Goal: Information Seeking & Learning: Learn about a topic

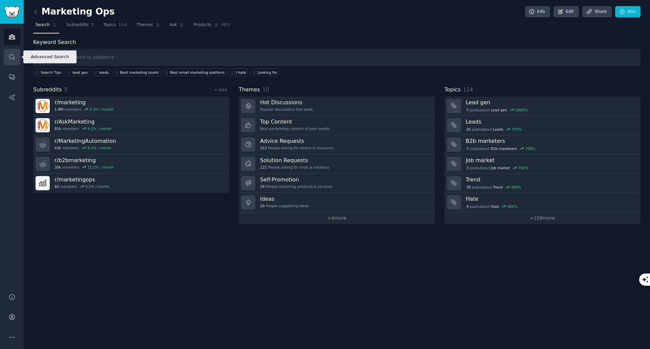
click at [14, 62] on link "Search" at bounding box center [12, 57] width 17 height 17
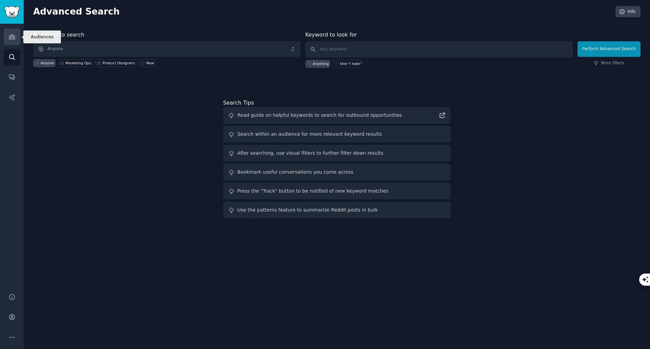
click at [14, 42] on link "Audiences" at bounding box center [12, 36] width 17 height 17
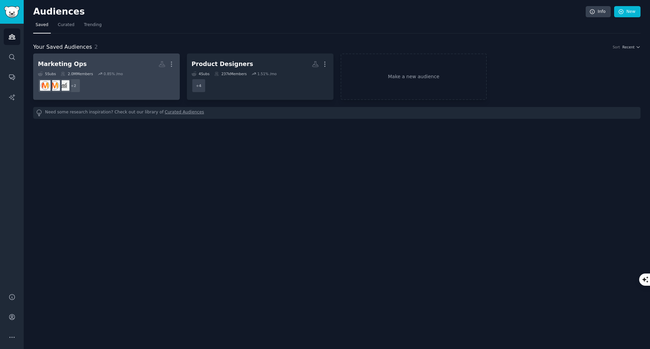
click at [96, 61] on h2 "Marketing Ops More" at bounding box center [106, 64] width 137 height 12
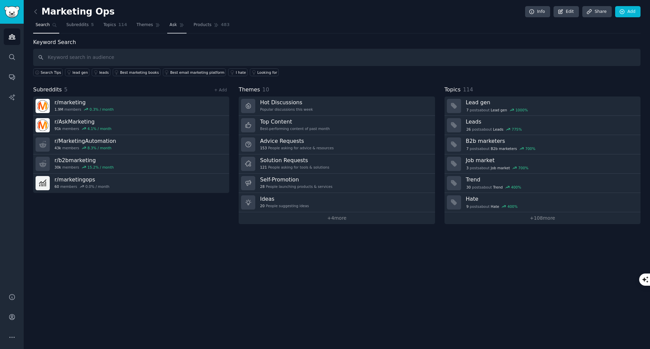
click at [169, 25] on span "Ask" at bounding box center [172, 25] width 7 height 6
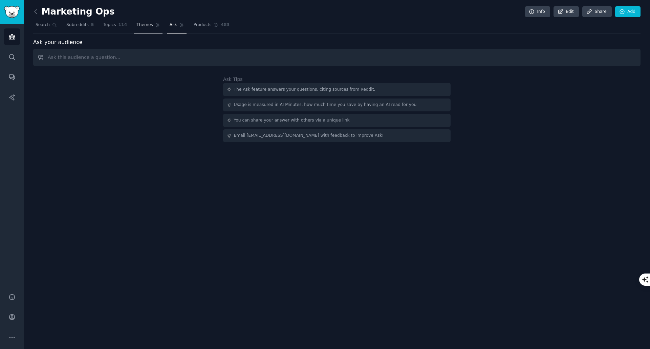
click at [143, 27] on span "Themes" at bounding box center [144, 25] width 17 height 6
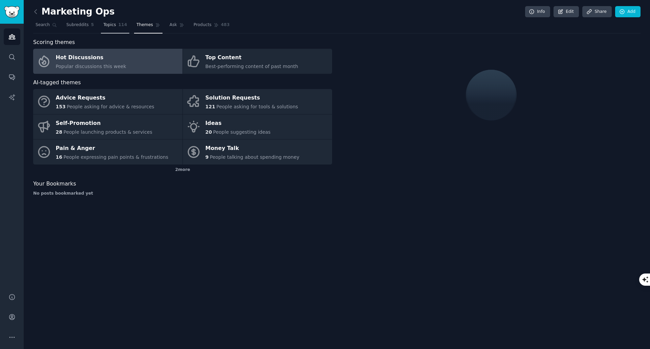
click at [108, 26] on span "Topics" at bounding box center [109, 25] width 13 height 6
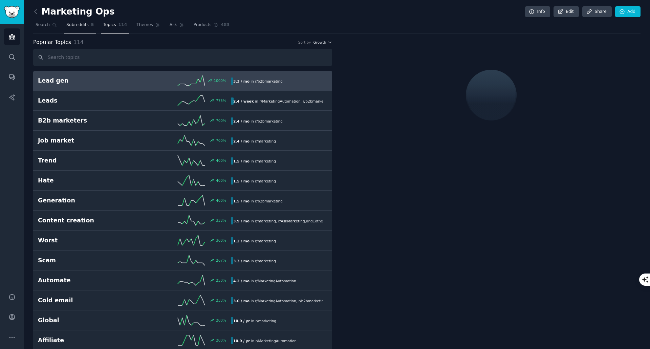
click at [82, 27] on span "Subreddits" at bounding box center [77, 25] width 22 height 6
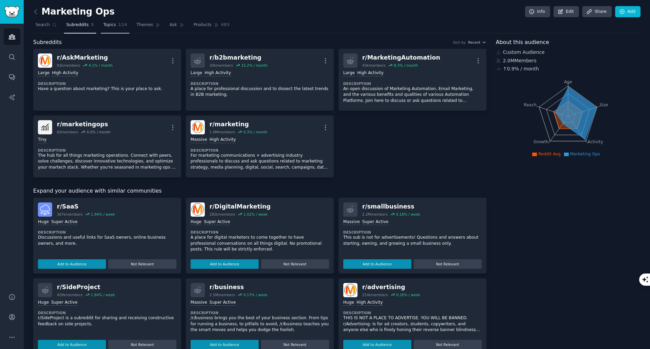
click at [103, 23] on span "Topics" at bounding box center [109, 25] width 13 height 6
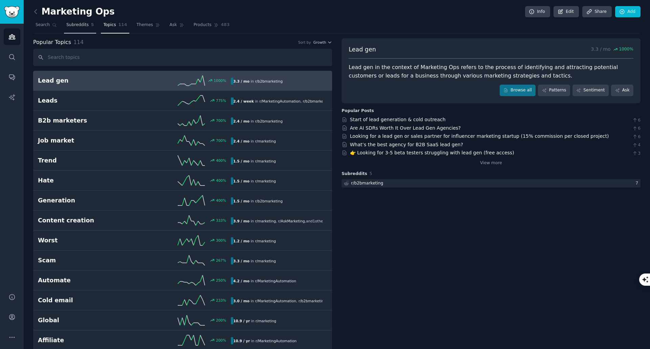
click at [72, 26] on span "Subreddits" at bounding box center [77, 25] width 22 height 6
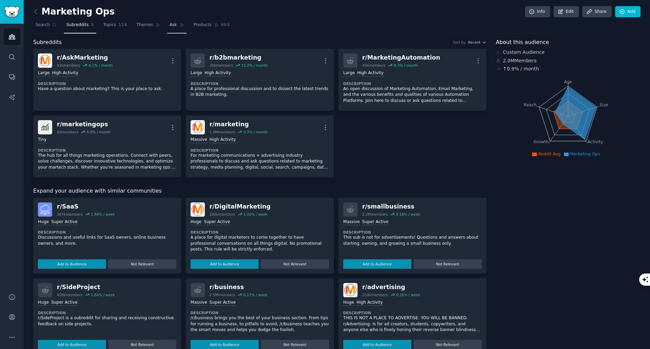
click at [169, 27] on span "Ask" at bounding box center [172, 25] width 7 height 6
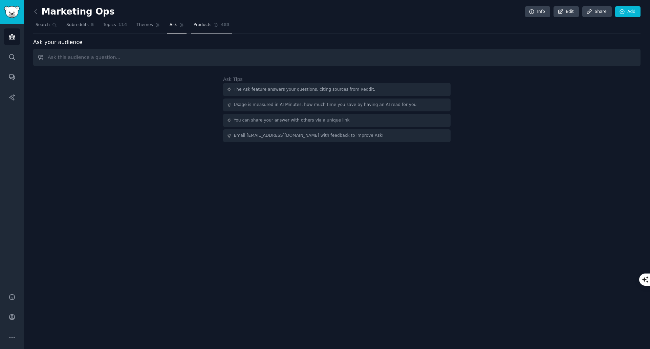
click at [195, 28] on link "Products 483" at bounding box center [211, 27] width 41 height 14
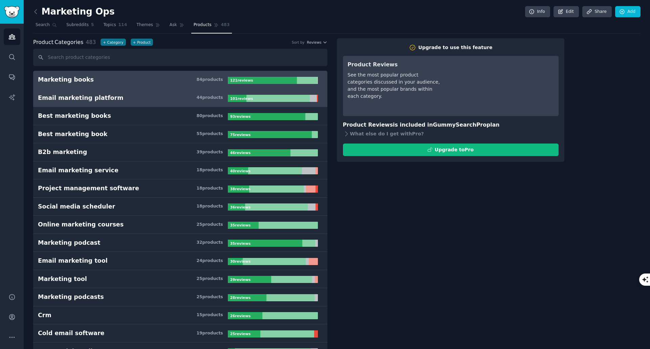
click at [146, 94] on h3 "Email marketing platform 44 product s" at bounding box center [133, 98] width 190 height 8
click at [152, 77] on h3 "Marketing books 84 product s" at bounding box center [133, 79] width 190 height 8
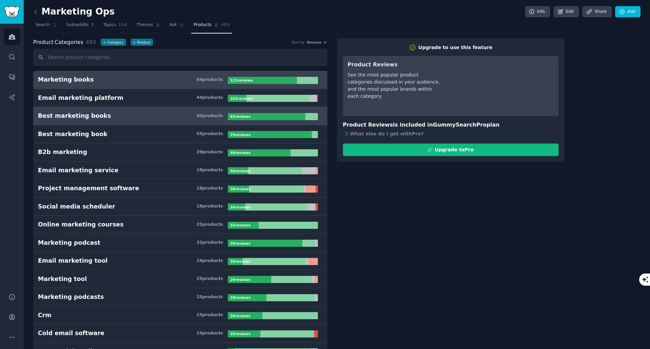
click at [146, 116] on h3 "Best marketing books 80 product s" at bounding box center [133, 116] width 190 height 8
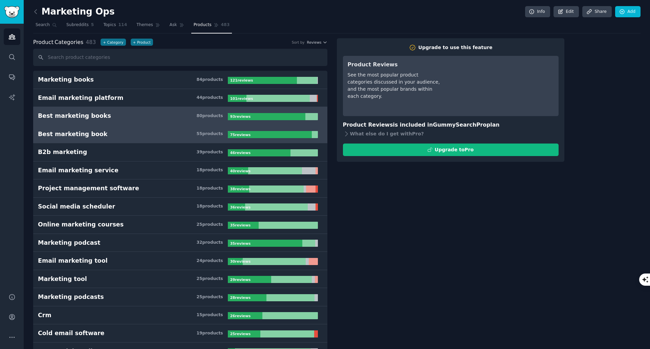
click at [141, 130] on link "Best marketing book 55 product s 75 review s" at bounding box center [180, 134] width 294 height 18
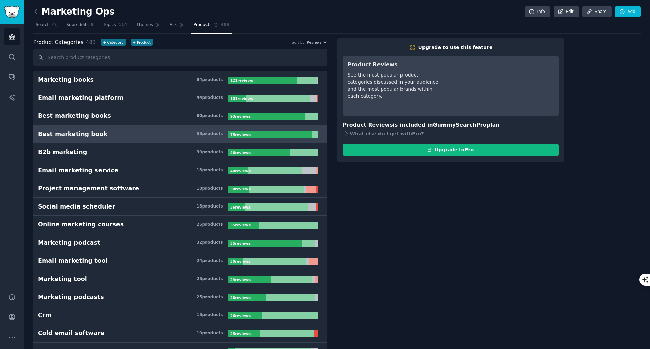
click at [253, 136] on div at bounding box center [270, 134] width 84 height 7
click at [44, 25] on span "Search" at bounding box center [43, 25] width 14 height 6
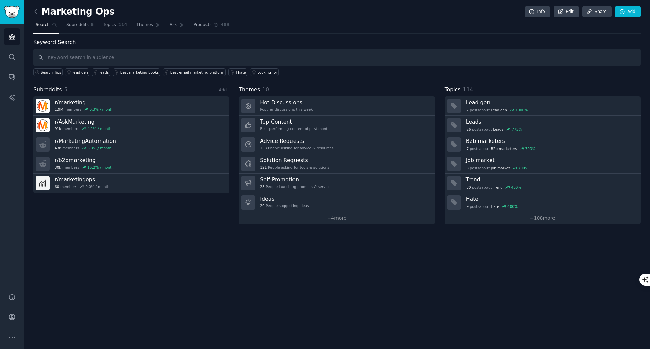
click at [64, 12] on h2 "Marketing Ops" at bounding box center [74, 11] width 82 height 11
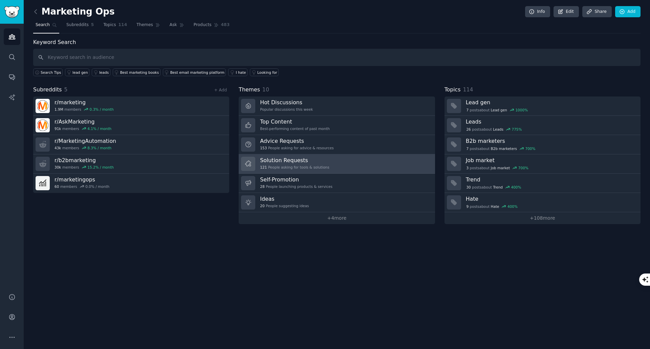
click at [330, 163] on link "Solution Requests 121 People asking for tools & solutions" at bounding box center [337, 163] width 196 height 19
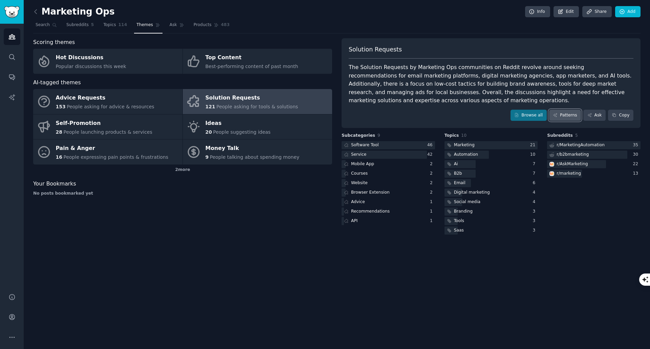
click at [562, 118] on link "Patterns" at bounding box center [565, 116] width 32 height 12
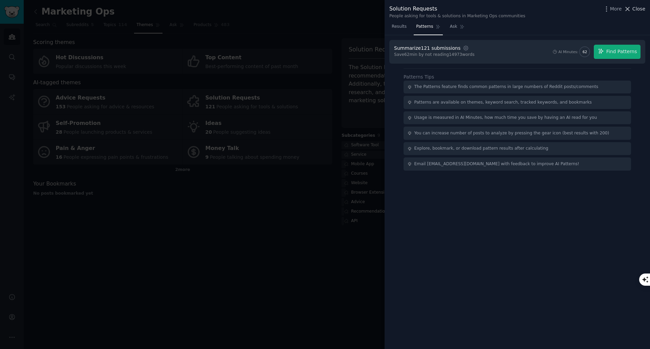
click at [627, 8] on icon at bounding box center [627, 8] width 7 height 7
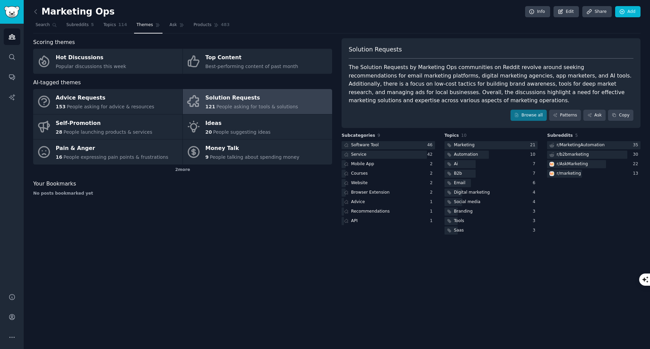
click at [398, 15] on div "Marketing Ops Info Edit Share Add" at bounding box center [336, 13] width 607 height 14
click at [243, 203] on div "Scoring themes Hot Discussions Popular discussions this week Top Content Best-p…" at bounding box center [182, 137] width 299 height 198
click at [599, 114] on link "Ask" at bounding box center [594, 116] width 22 height 12
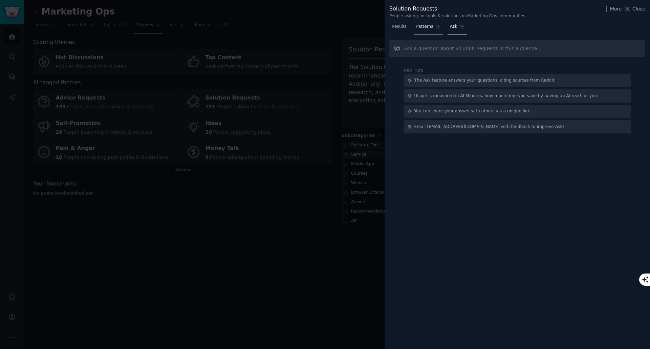
click at [422, 28] on span "Patterns" at bounding box center [424, 27] width 17 height 6
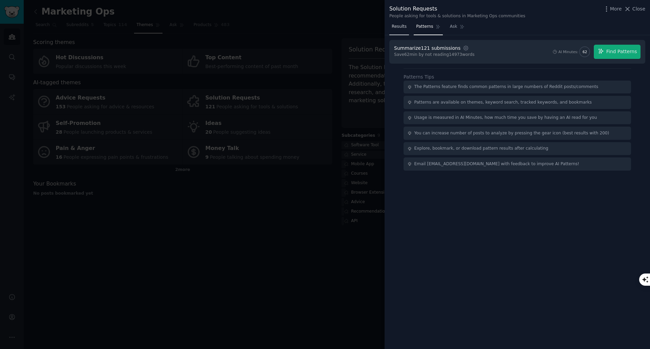
click at [401, 26] on span "Results" at bounding box center [398, 27] width 15 height 6
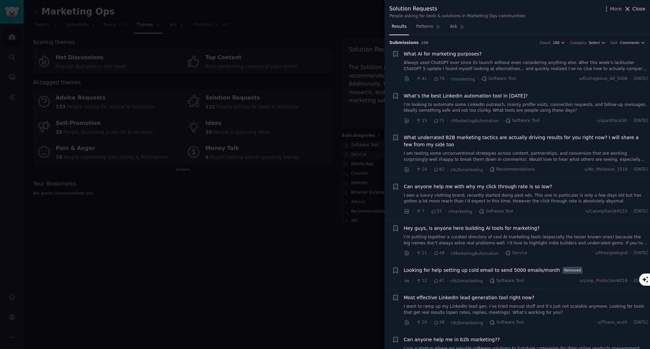
click at [631, 9] on icon at bounding box center [627, 8] width 7 height 7
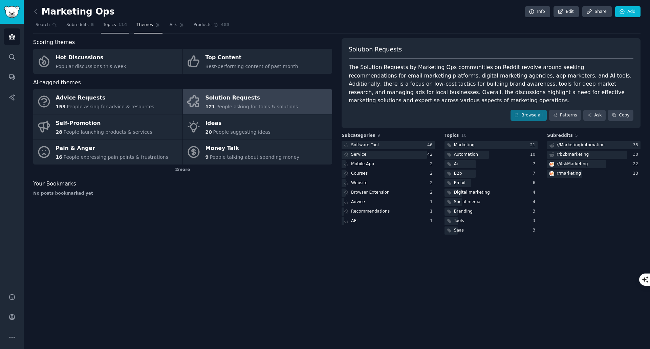
click at [110, 27] on span "Topics" at bounding box center [109, 25] width 13 height 6
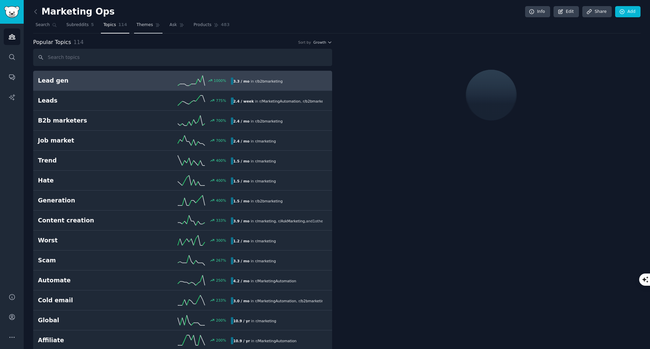
click at [139, 26] on span "Themes" at bounding box center [144, 25] width 17 height 6
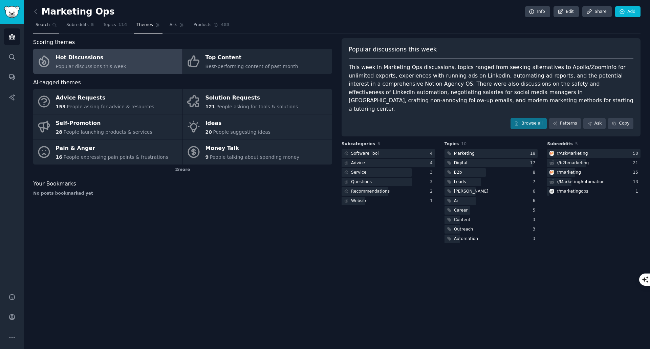
click at [51, 30] on link "Search" at bounding box center [46, 27] width 26 height 14
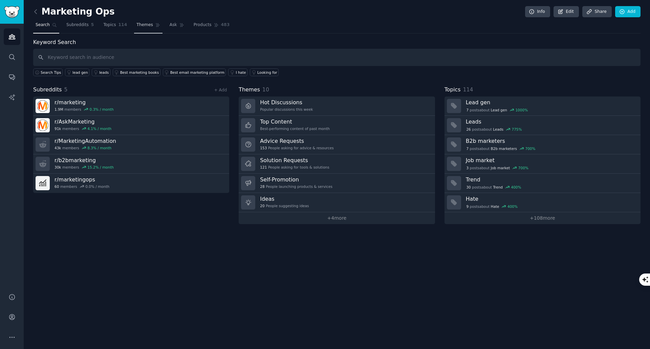
click at [136, 27] on span "Themes" at bounding box center [144, 25] width 17 height 6
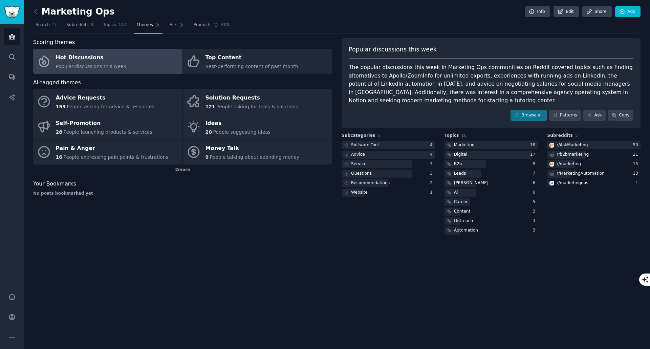
click at [144, 62] on link "Hot Discussions Popular discussions this week" at bounding box center [107, 61] width 149 height 25
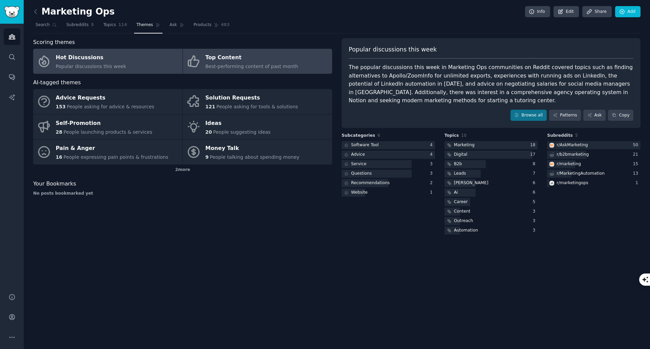
click at [254, 63] on div "Top Content" at bounding box center [251, 57] width 93 height 11
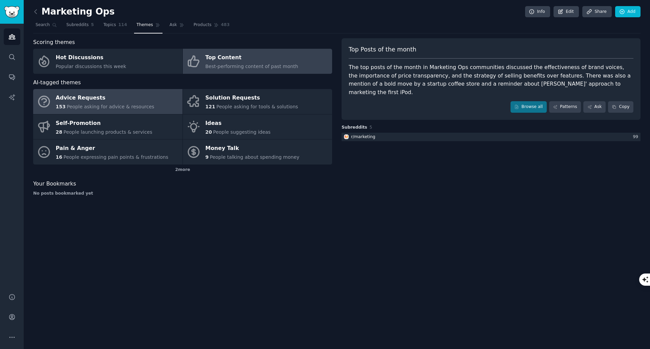
click at [127, 102] on div "Advice Requests" at bounding box center [105, 98] width 98 height 11
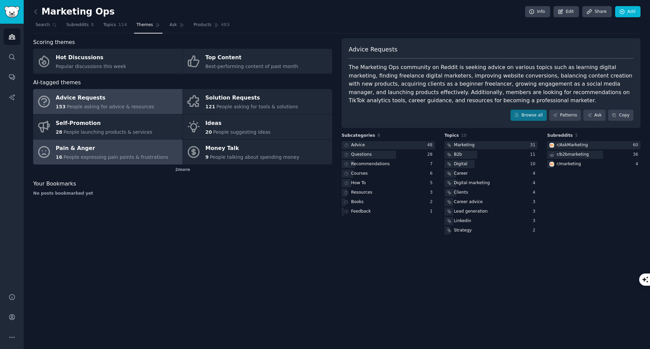
click at [136, 146] on div "Pain & Anger" at bounding box center [112, 148] width 113 height 11
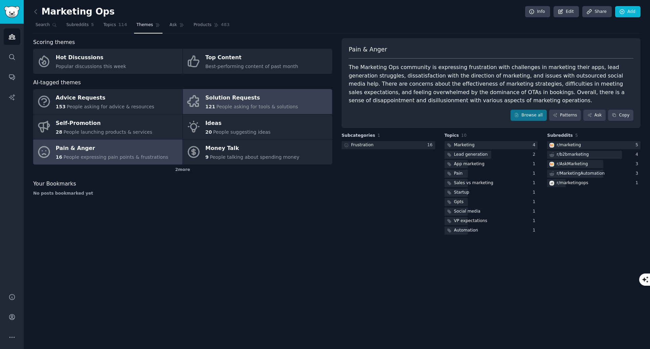
click at [267, 100] on div "Solution Requests" at bounding box center [251, 98] width 93 height 11
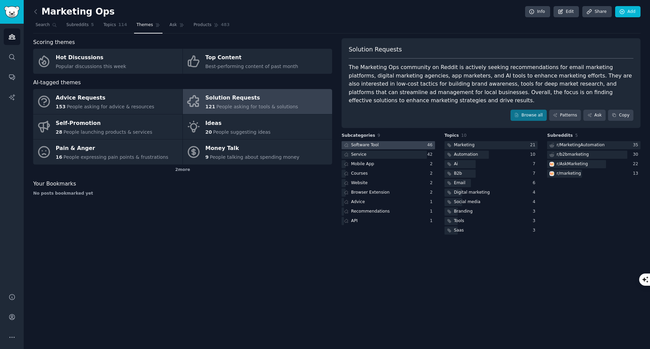
click at [365, 142] on div "Software Tool" at bounding box center [365, 145] width 28 height 6
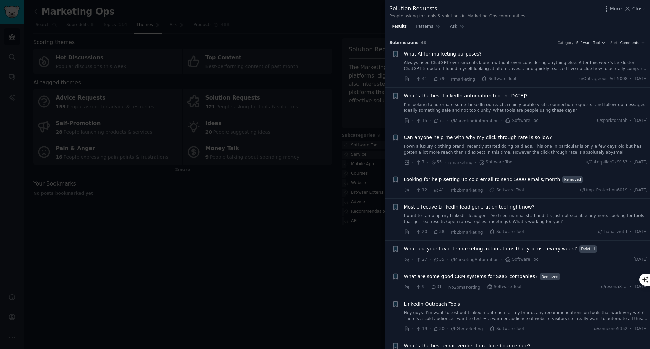
click at [513, 250] on span "What are your favorite marketing automations that you use every week?" at bounding box center [490, 248] width 173 height 7
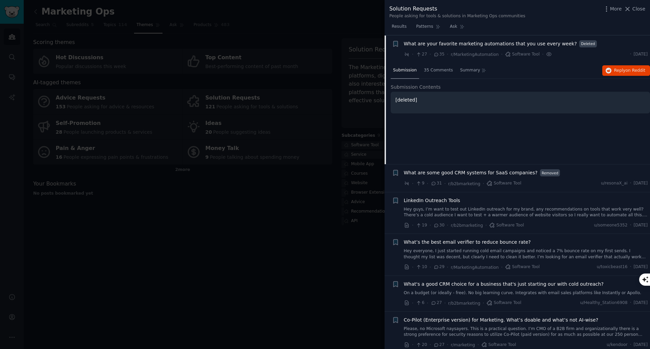
scroll to position [205, 0]
click at [433, 71] on span "35 Comments" at bounding box center [438, 70] width 29 height 6
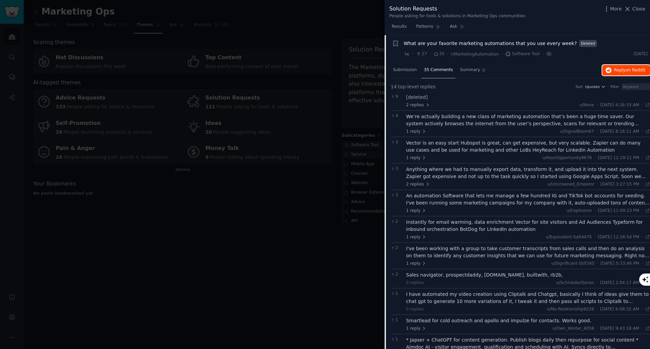
click at [611, 70] on button "Reply on Reddit" at bounding box center [626, 70] width 48 height 11
click at [303, 36] on div at bounding box center [325, 174] width 650 height 349
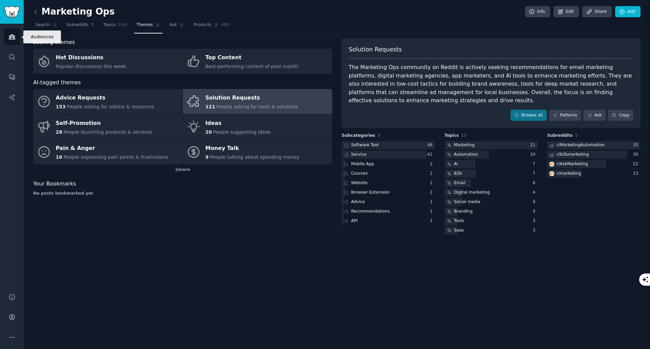
click at [13, 33] on icon "Sidebar" at bounding box center [11, 36] width 7 height 7
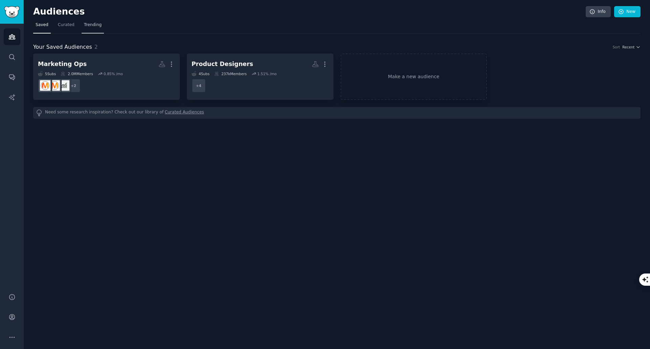
click at [92, 30] on link "Trending" at bounding box center [93, 27] width 22 height 14
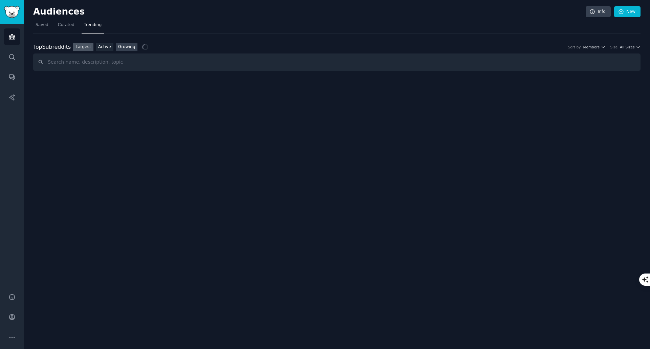
click at [121, 47] on link "Growing" at bounding box center [127, 47] width 22 height 8
drag, startPoint x: 208, startPoint y: 29, endPoint x: 354, endPoint y: 26, distance: 146.5
click at [209, 29] on nav "Saved Curated Trending" at bounding box center [336, 27] width 607 height 14
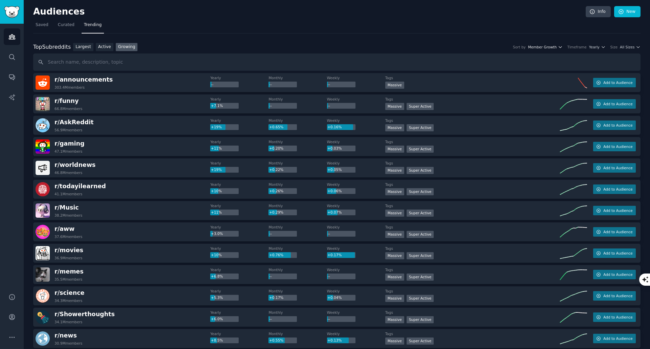
click at [557, 47] on span "Member Growth" at bounding box center [542, 47] width 29 height 5
click at [599, 48] on span "Yearly" at bounding box center [594, 47] width 10 height 5
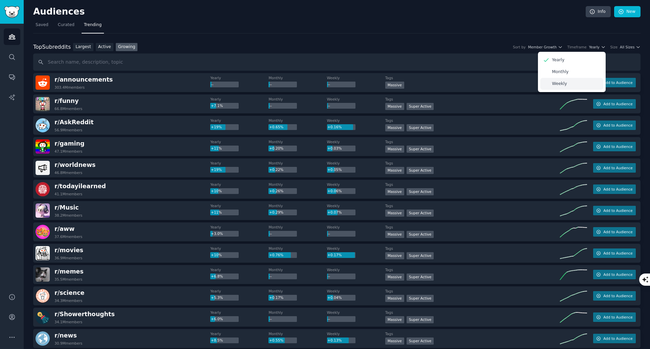
click at [558, 85] on p "Weekly" at bounding box center [559, 84] width 15 height 6
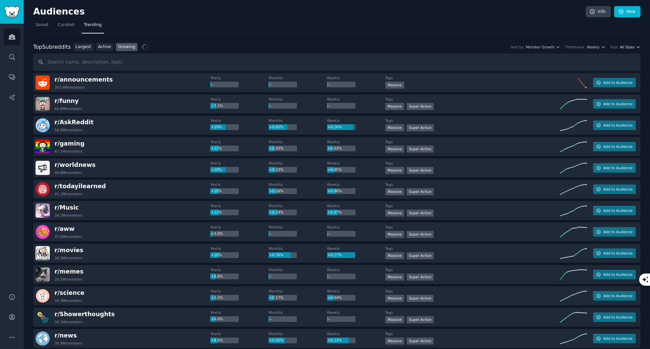
click at [637, 47] on icon "button" at bounding box center [637, 47] width 5 height 5
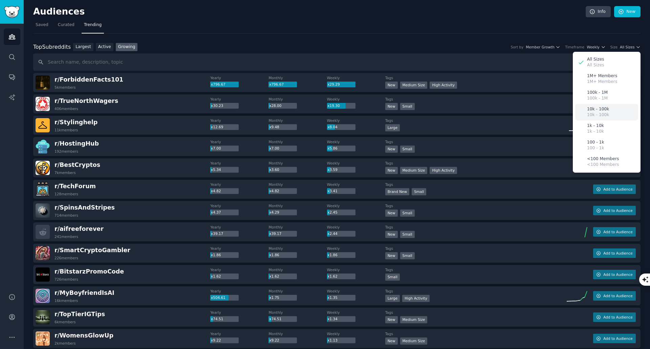
click at [611, 110] on div "10k - 100k 10k - 100k" at bounding box center [606, 112] width 63 height 17
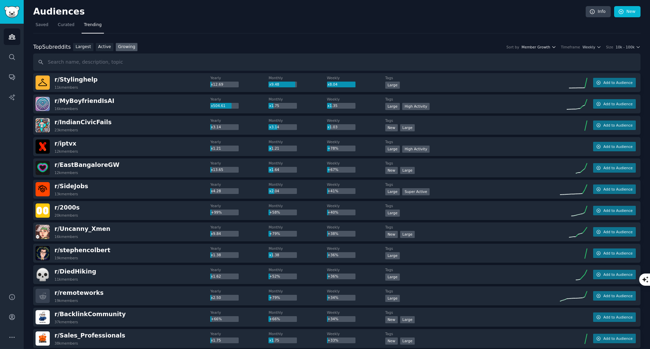
click at [550, 47] on span "Member Growth" at bounding box center [535, 47] width 29 height 5
click at [241, 23] on nav "Saved Curated Trending" at bounding box center [336, 27] width 607 height 14
click at [623, 47] on span "10k - 100k" at bounding box center [624, 47] width 19 height 5
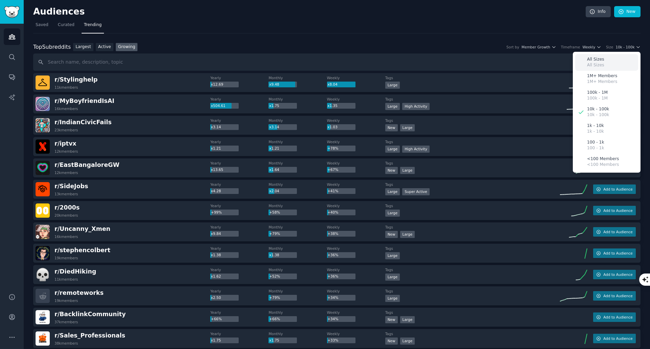
click at [616, 63] on div "All Sizes All Sizes" at bounding box center [606, 62] width 63 height 17
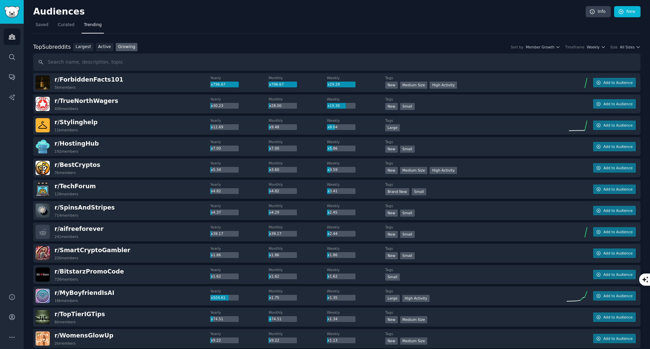
click at [132, 20] on nav "Saved Curated Trending" at bounding box center [336, 27] width 607 height 14
click at [51, 28] on nav "Saved Curated Trending" at bounding box center [336, 27] width 607 height 14
click at [45, 28] on span "Saved" at bounding box center [42, 25] width 13 height 6
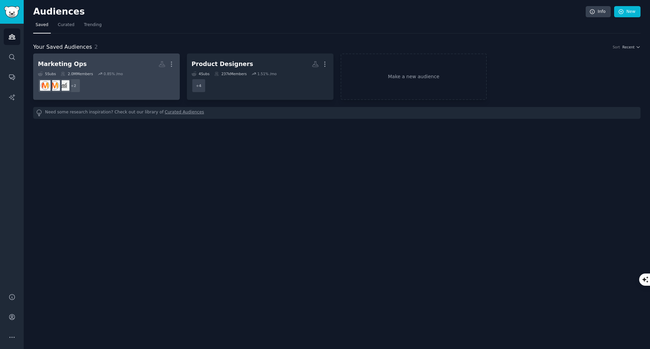
click at [89, 66] on h2 "Marketing Ops More" at bounding box center [106, 64] width 137 height 12
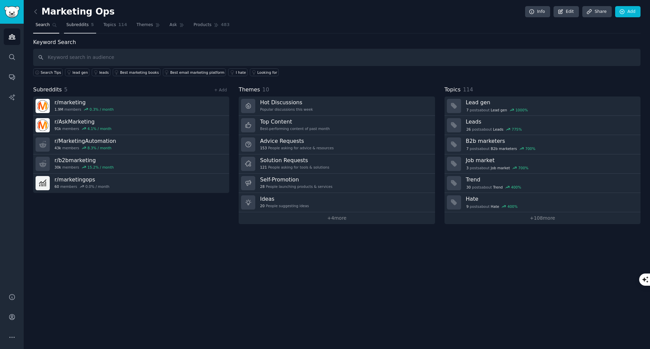
click at [82, 25] on span "Subreddits" at bounding box center [77, 25] width 22 height 6
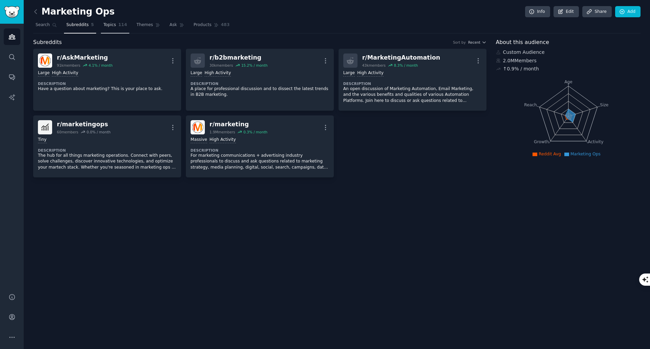
click at [109, 26] on span "Topics" at bounding box center [109, 25] width 13 height 6
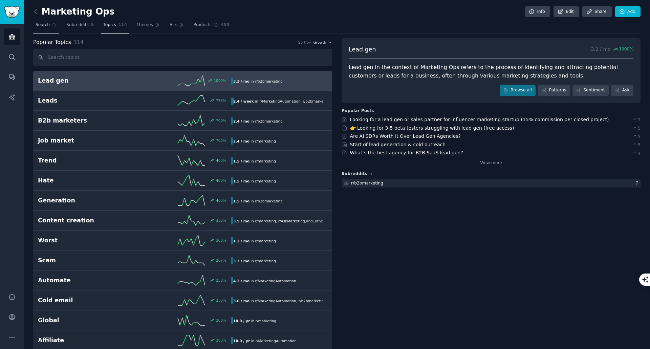
click at [48, 25] on link "Search" at bounding box center [46, 27] width 26 height 14
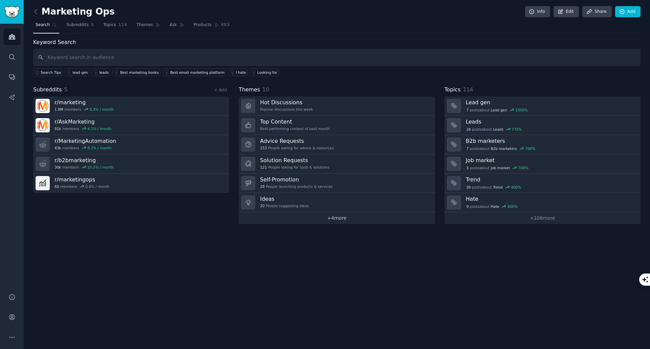
click at [341, 217] on link "+ 4 more" at bounding box center [337, 218] width 196 height 12
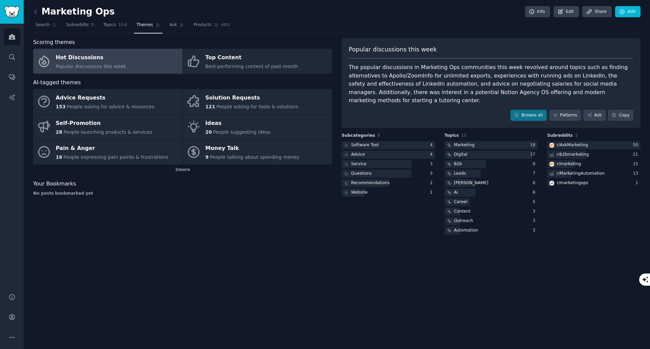
click at [148, 65] on link "Hot Discussions Popular discussions this week" at bounding box center [107, 61] width 149 height 25
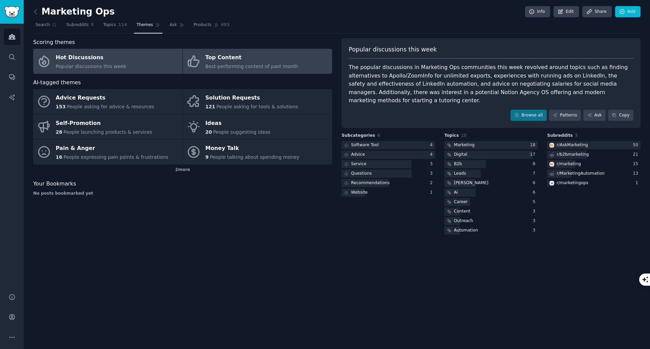
click at [209, 56] on div "Top Content" at bounding box center [251, 57] width 93 height 11
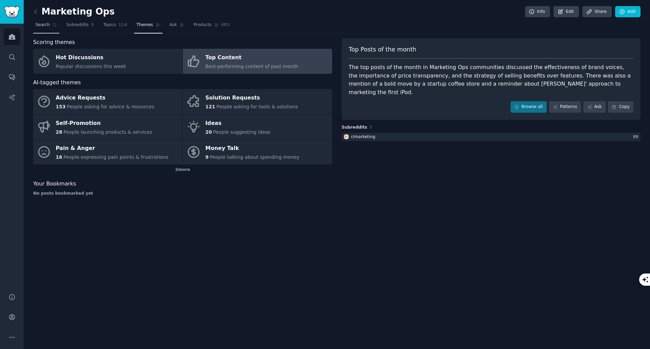
click at [46, 27] on span "Search" at bounding box center [43, 25] width 14 height 6
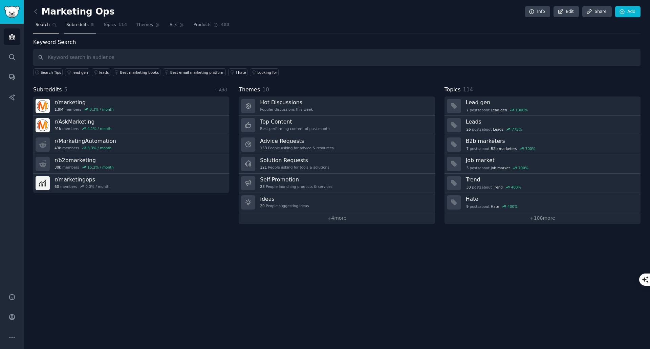
click at [79, 22] on span "Subreddits" at bounding box center [77, 25] width 22 height 6
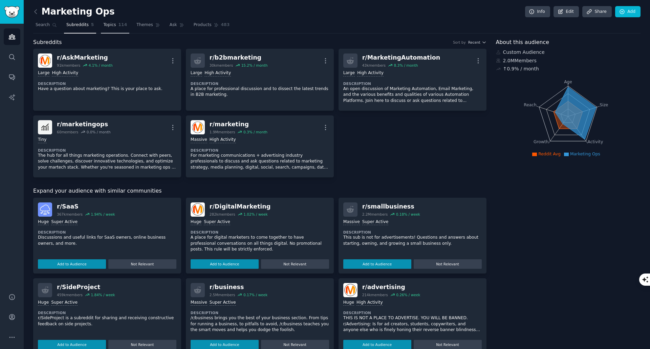
click at [105, 28] on link "Topics 114" at bounding box center [115, 27] width 28 height 14
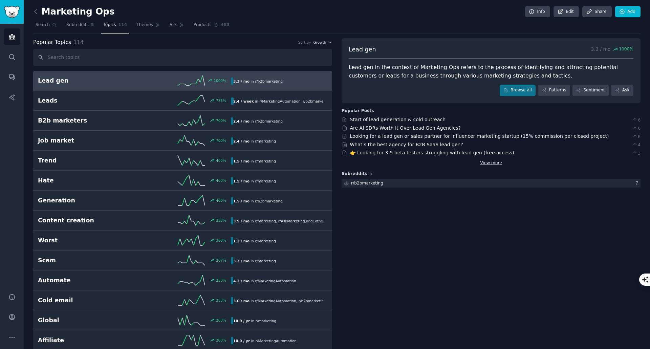
click at [484, 163] on link "View more" at bounding box center [491, 163] width 22 height 6
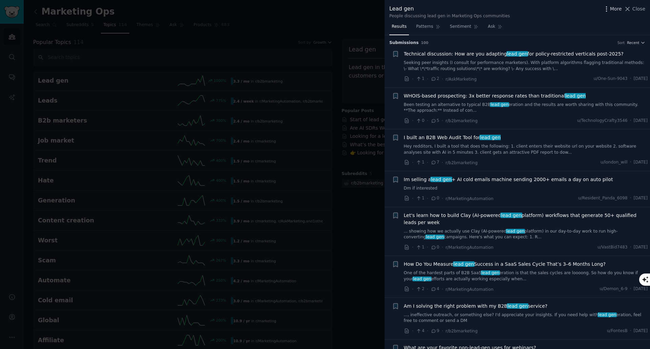
click at [606, 8] on icon "button" at bounding box center [606, 8] width 7 height 7
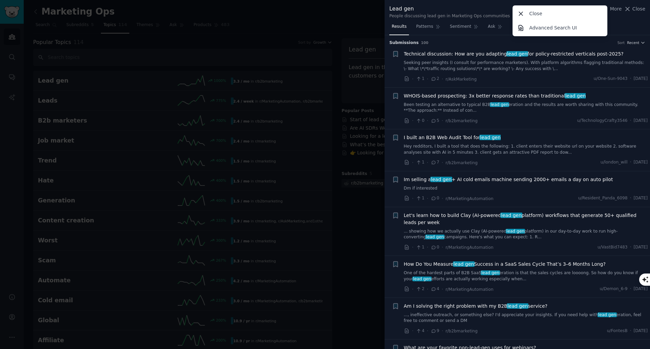
click at [615, 26] on div "Results Patterns Sentiment Ask" at bounding box center [516, 28] width 265 height 14
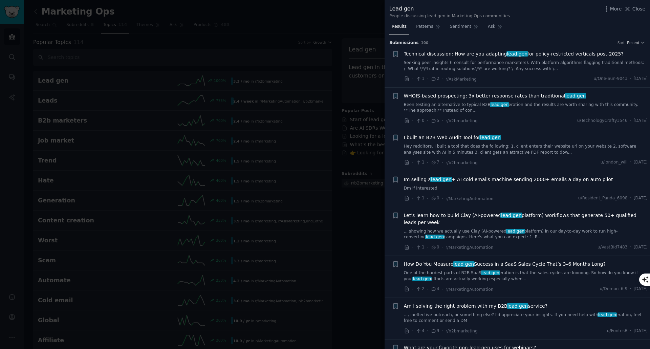
click at [638, 41] on button "Recent" at bounding box center [636, 42] width 18 height 5
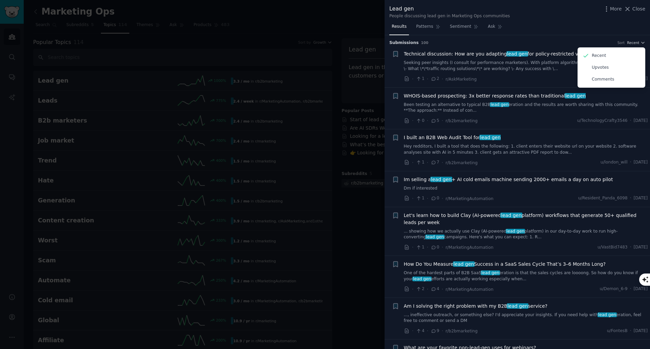
click at [571, 28] on div "Results Patterns Sentiment Ask" at bounding box center [516, 28] width 265 height 14
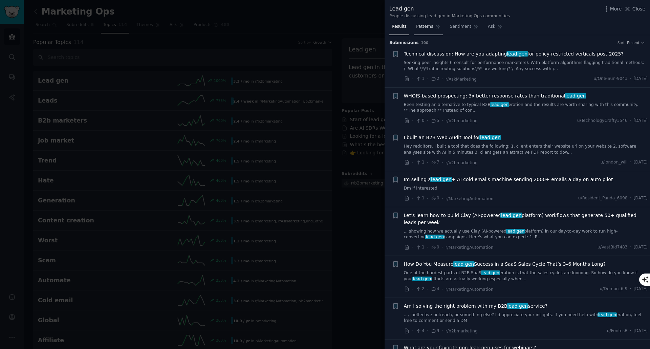
click at [432, 28] on link "Patterns" at bounding box center [427, 28] width 29 height 14
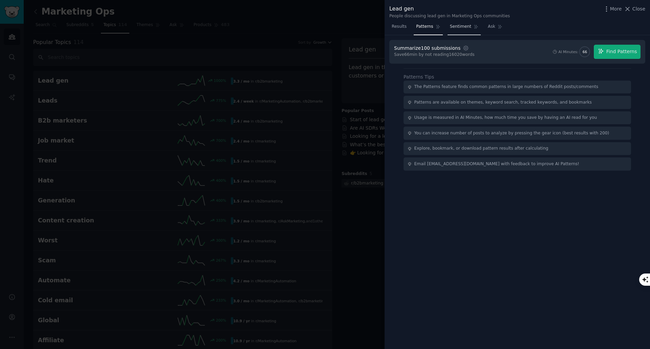
click at [454, 27] on span "Sentiment" at bounding box center [460, 27] width 21 height 6
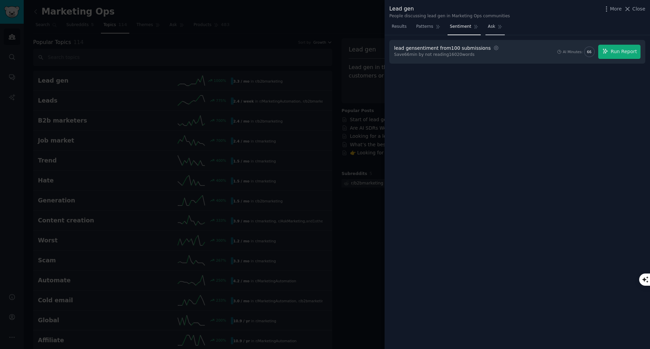
click at [488, 28] on span "Ask" at bounding box center [491, 27] width 7 height 6
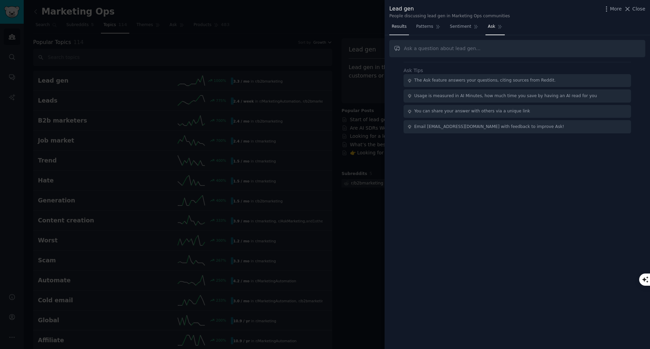
click at [403, 24] on span "Results" at bounding box center [398, 27] width 15 height 6
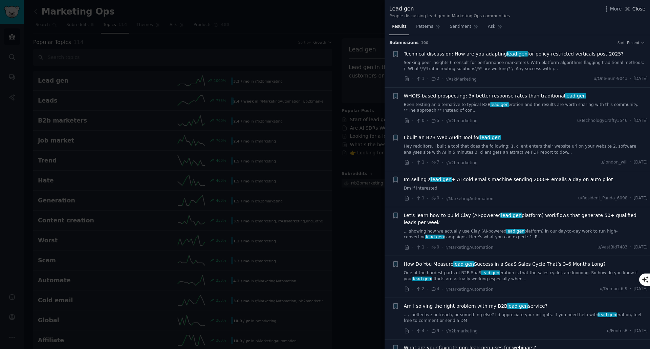
click at [631, 8] on icon at bounding box center [627, 8] width 7 height 7
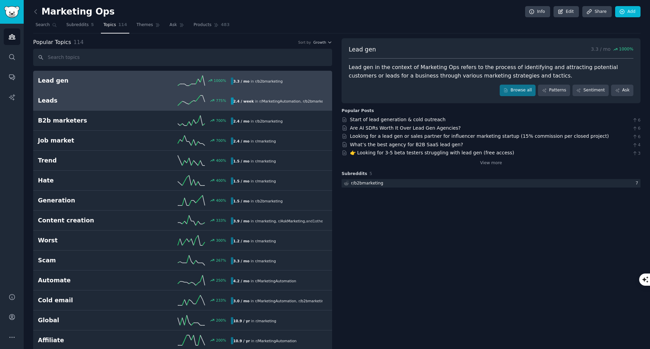
click at [159, 99] on div "775 %" at bounding box center [182, 100] width 96 height 10
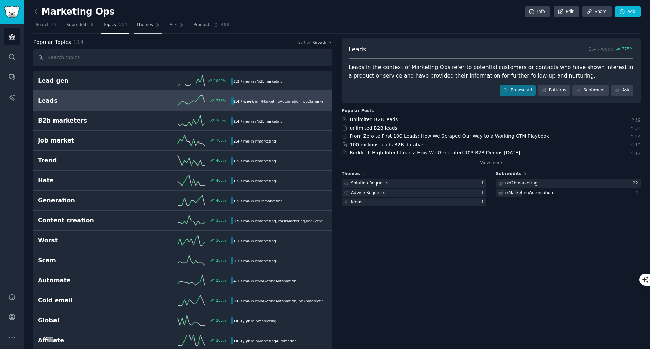
click at [136, 25] on span "Themes" at bounding box center [144, 25] width 17 height 6
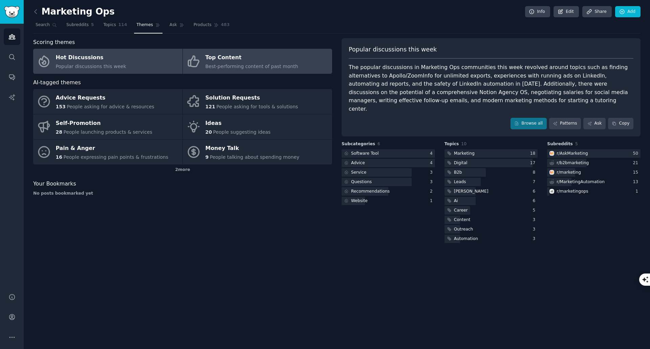
click at [243, 56] on div "Top Content" at bounding box center [251, 57] width 93 height 11
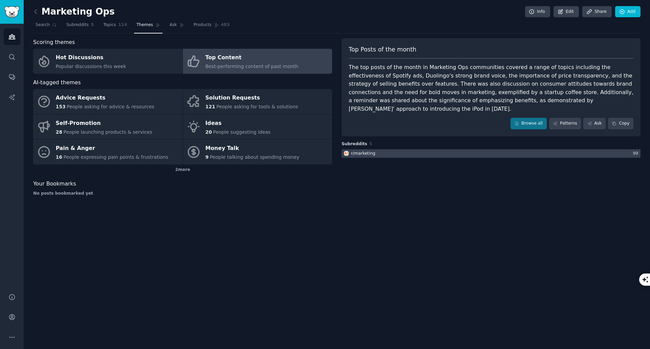
click at [602, 149] on div at bounding box center [490, 153] width 299 height 8
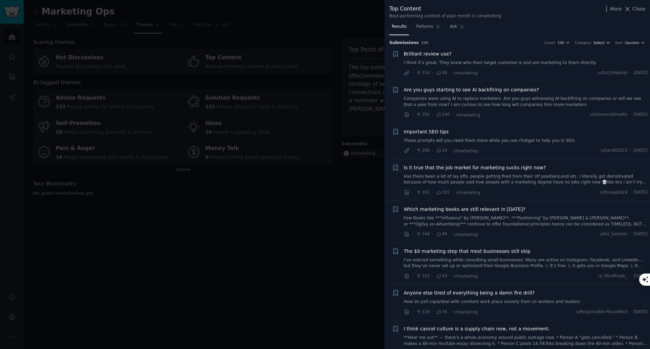
click at [605, 43] on button "Select" at bounding box center [601, 42] width 17 height 5
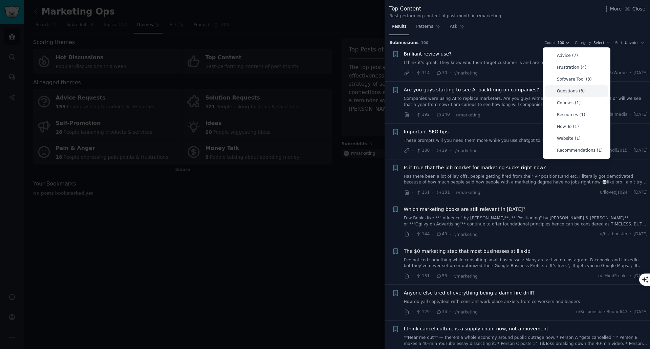
click at [575, 91] on p "Questions (3)" at bounding box center [571, 91] width 28 height 6
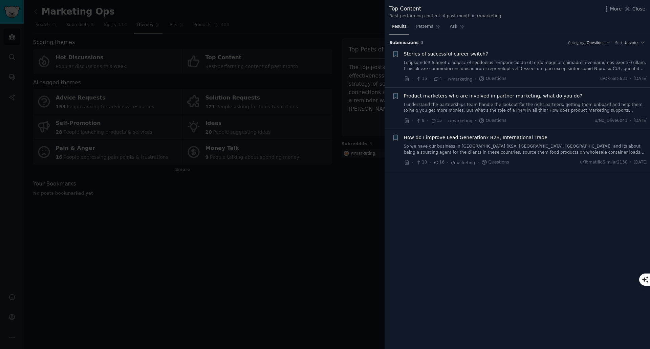
click at [610, 43] on icon "button" at bounding box center [607, 42] width 5 height 5
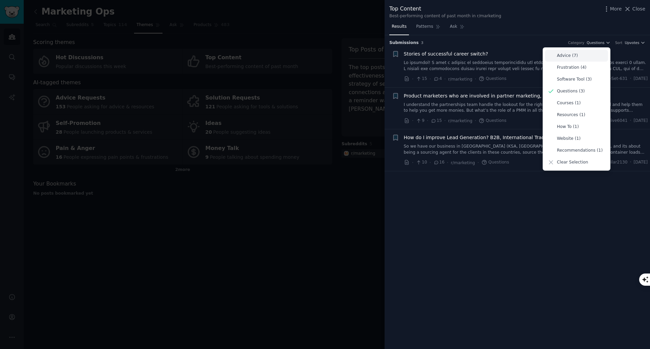
click at [571, 57] on p "Advice (7)" at bounding box center [567, 56] width 21 height 6
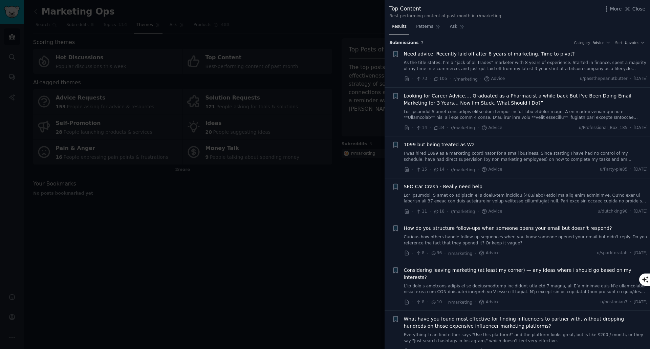
scroll to position [3, 0]
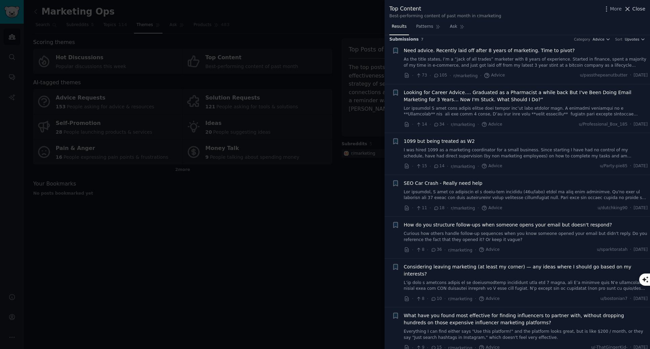
click at [635, 12] on span "Close" at bounding box center [638, 8] width 13 height 7
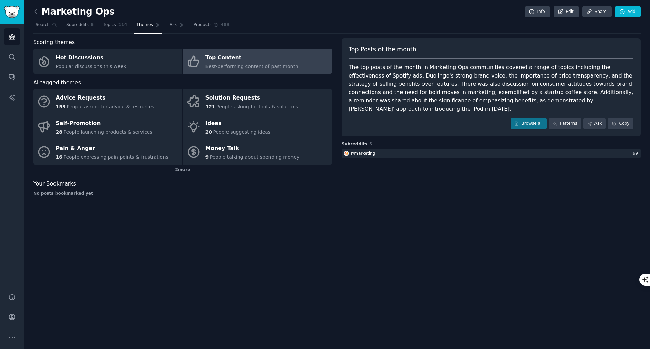
click at [392, 24] on nav "Search Subreddits 5 Topics 114 Themes Ask Products 483" at bounding box center [336, 27] width 607 height 14
click at [48, 14] on h2 "Marketing Ops" at bounding box center [74, 11] width 82 height 11
click at [15, 35] on icon "Sidebar" at bounding box center [11, 36] width 7 height 7
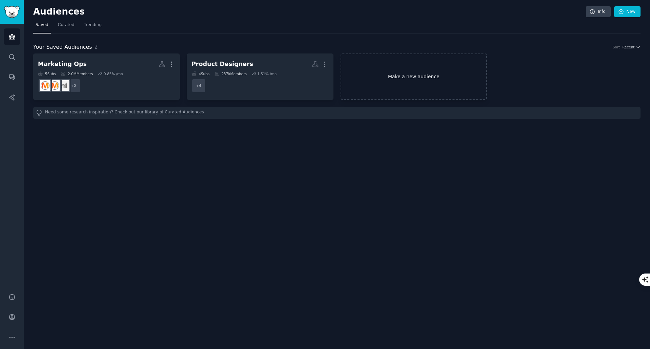
click at [414, 78] on link "Make a new audience" at bounding box center [413, 76] width 146 height 46
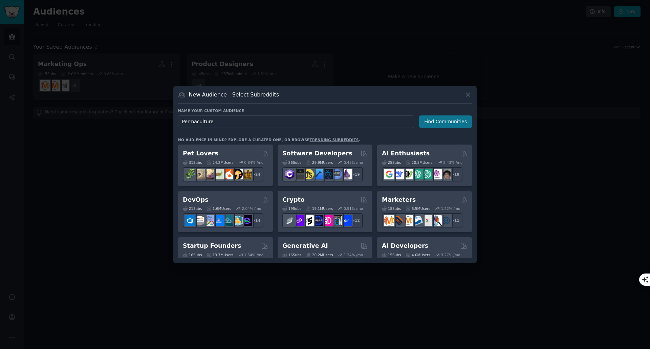
type input "Permaculture"
click at [439, 125] on button "Find Communities" at bounding box center [445, 121] width 53 height 13
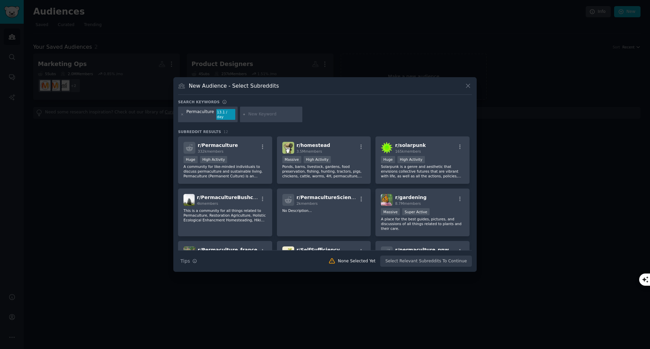
click at [253, 114] on input "text" at bounding box center [273, 114] width 51 height 6
type input "regenerative agriculture"
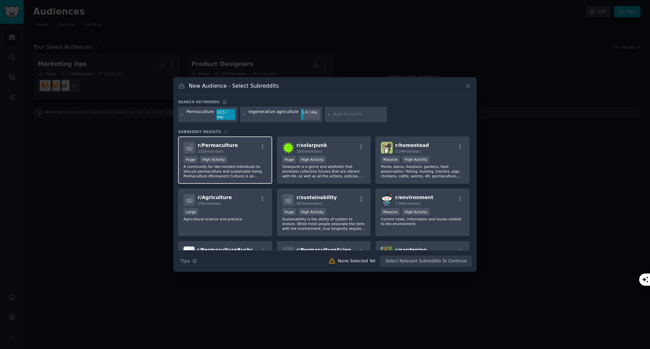
click at [247, 153] on div "r/ Permaculture 332k members Huge High Activity A community for like-minded ind…" at bounding box center [225, 160] width 94 height 48
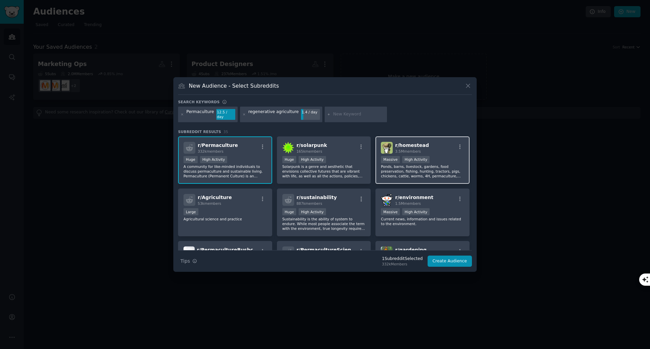
click at [440, 152] on div "r/ homestead 3.5M members Massive High Activity Ponds, barns, livestock, garden…" at bounding box center [422, 160] width 94 height 48
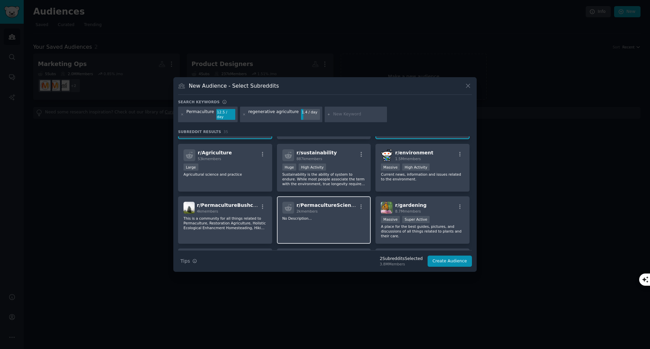
scroll to position [45, 0]
click at [254, 211] on div "r/ PermacultureBushcraft 4k members This is a community for all things related …" at bounding box center [225, 220] width 94 height 48
click at [338, 220] on div "r/ PermacultureScience 2k members No Description..." at bounding box center [324, 220] width 94 height 48
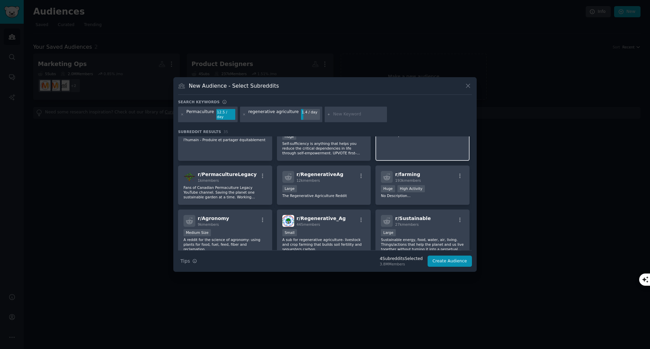
scroll to position [180, 0]
click at [341, 177] on div "r/ RegenerativeAg 12k members Large The Regenerative Agriculture Reddit" at bounding box center [324, 184] width 94 height 39
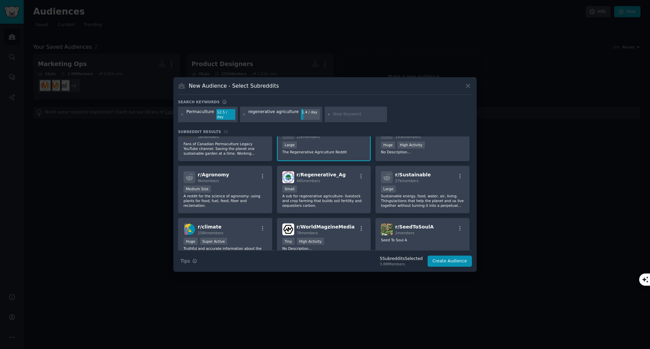
scroll to position [225, 0]
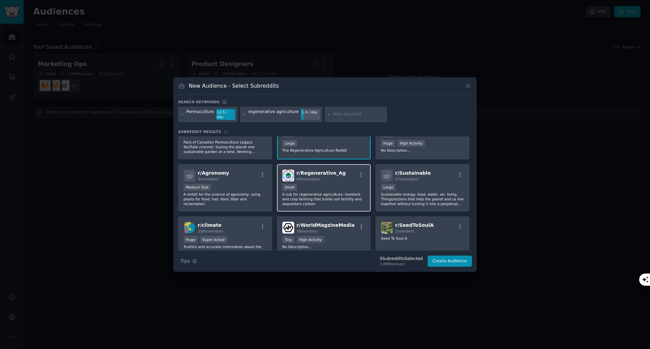
click at [342, 172] on div "r/ Regenerative_Ag 445 members" at bounding box center [323, 175] width 83 height 12
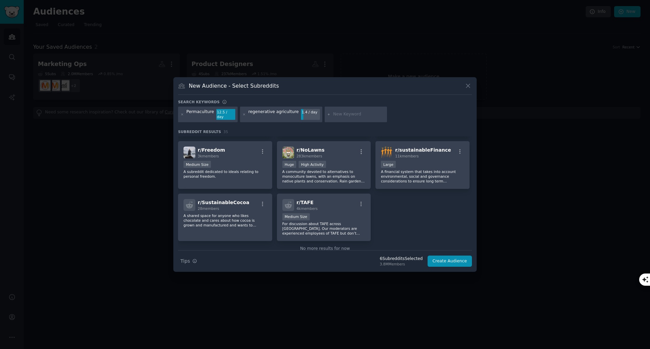
scroll to position [515, 0]
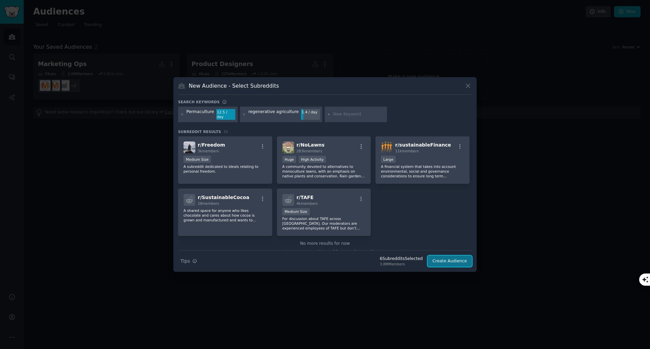
click at [442, 259] on button "Create Audience" at bounding box center [449, 261] width 45 height 12
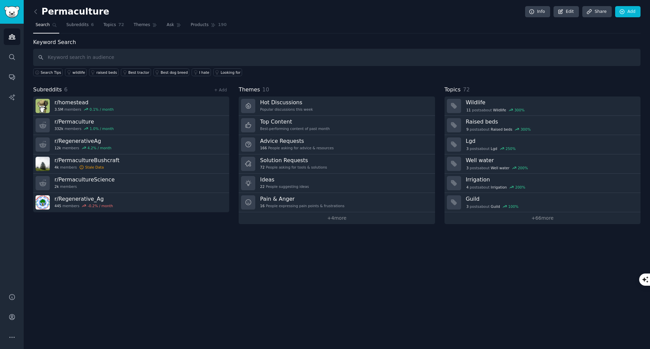
click at [320, 27] on nav "Search Subreddits 6 Topics 72 Themes Ask Products 190" at bounding box center [336, 27] width 607 height 14
click at [134, 25] on span "Themes" at bounding box center [142, 25] width 17 height 6
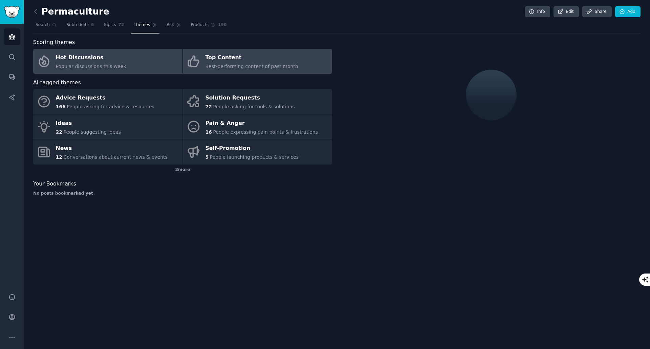
click at [247, 61] on div "Top Content" at bounding box center [251, 57] width 93 height 11
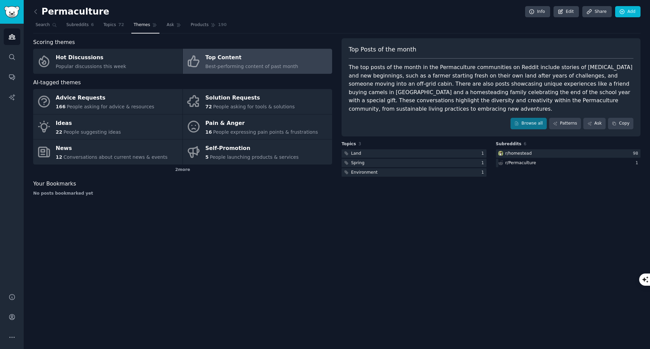
click at [206, 62] on div "Top Content" at bounding box center [251, 57] width 93 height 11
click at [536, 125] on link "Browse all" at bounding box center [528, 124] width 36 height 12
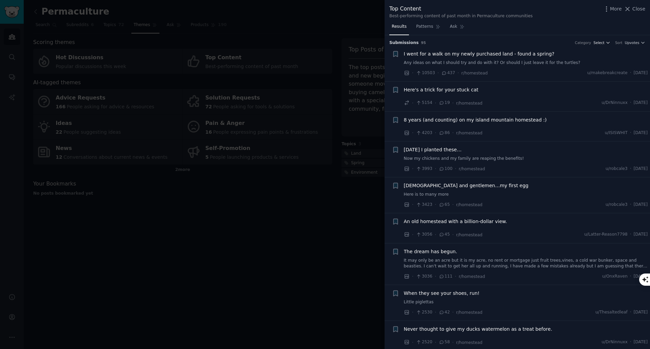
click at [606, 42] on button "Select" at bounding box center [601, 42] width 17 height 5
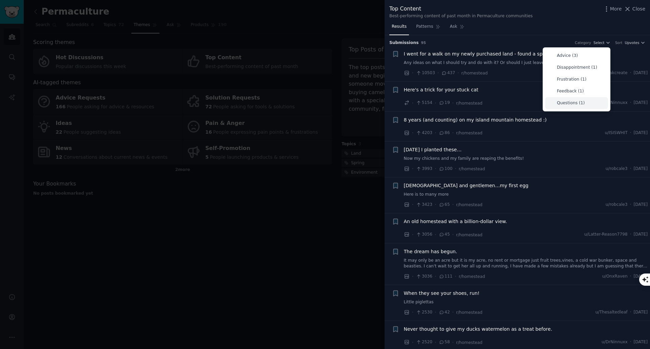
click at [573, 101] on p "Questions (1)" at bounding box center [571, 103] width 28 height 6
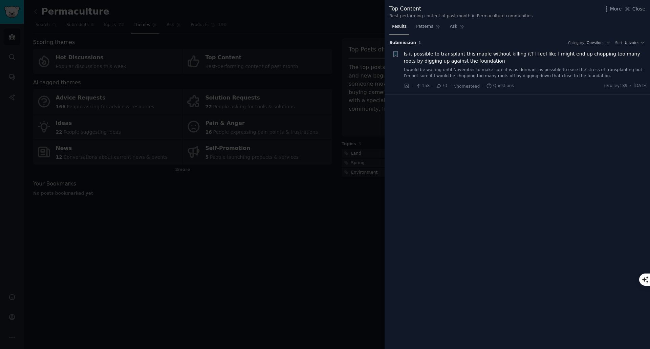
click at [601, 45] on h3 "Submission 1 Category Questions Sort Upvotes" at bounding box center [517, 43] width 256 height 6
click at [601, 44] on span "Questions" at bounding box center [595, 42] width 18 height 5
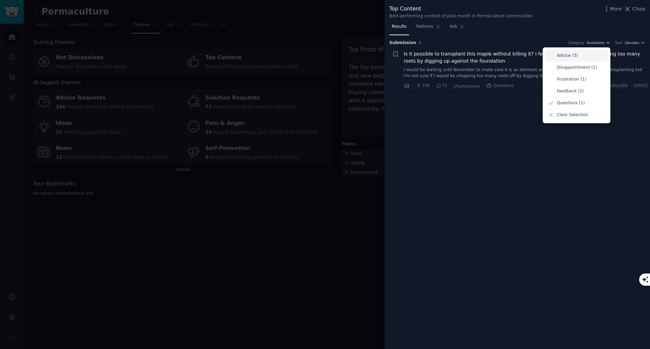
click at [588, 56] on div "Advice (3)" at bounding box center [576, 56] width 63 height 12
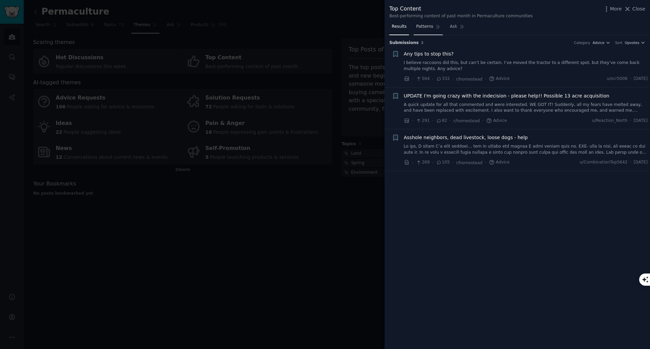
click at [430, 23] on link "Patterns" at bounding box center [427, 28] width 29 height 14
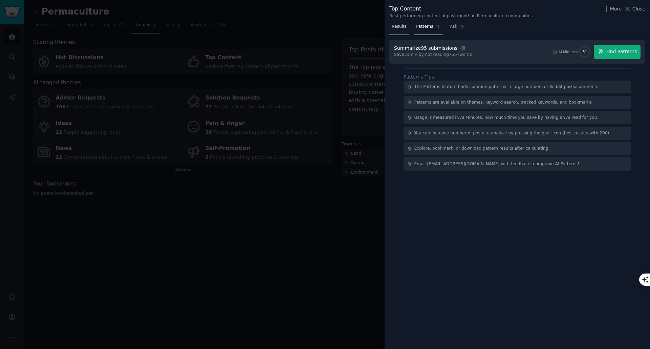
click at [399, 28] on span "Results" at bounding box center [398, 27] width 15 height 6
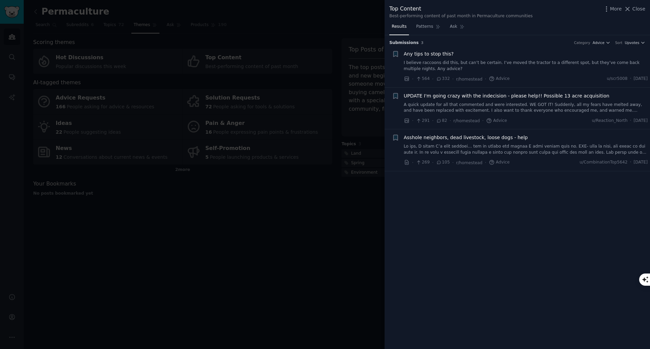
click at [595, 42] on div "Category Advice" at bounding box center [591, 42] width 37 height 5
click at [600, 42] on span "Advice" at bounding box center [598, 42] width 12 height 5
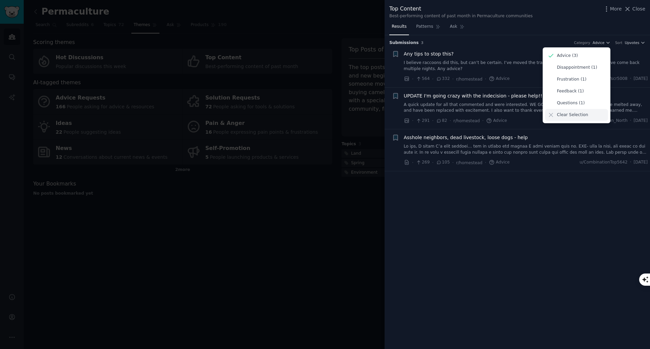
click at [557, 115] on div "Clear Selection" at bounding box center [576, 115] width 63 height 12
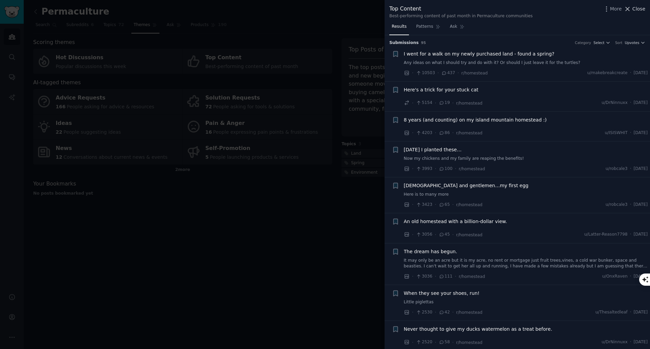
click at [633, 10] on button "Close" at bounding box center [634, 8] width 21 height 7
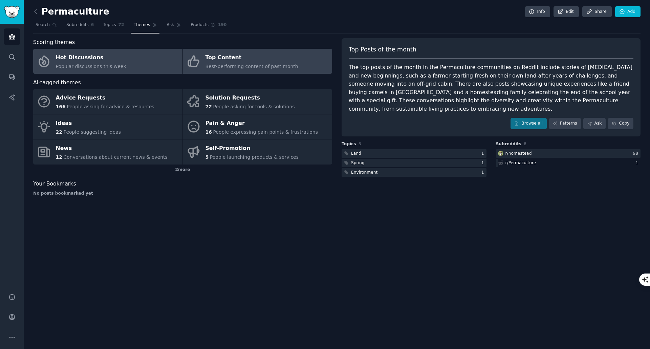
click at [119, 56] on link "Hot Discussions Popular discussions this week" at bounding box center [107, 61] width 149 height 25
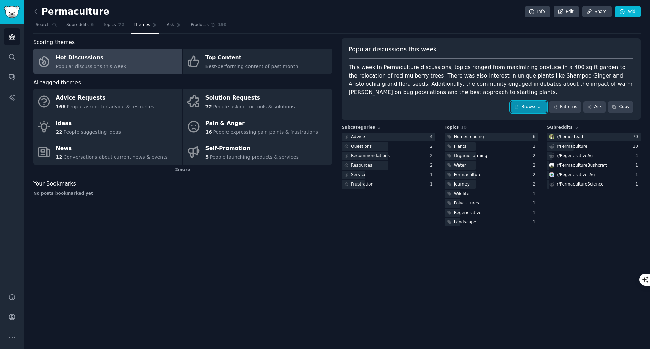
click at [536, 107] on link "Browse all" at bounding box center [528, 107] width 36 height 12
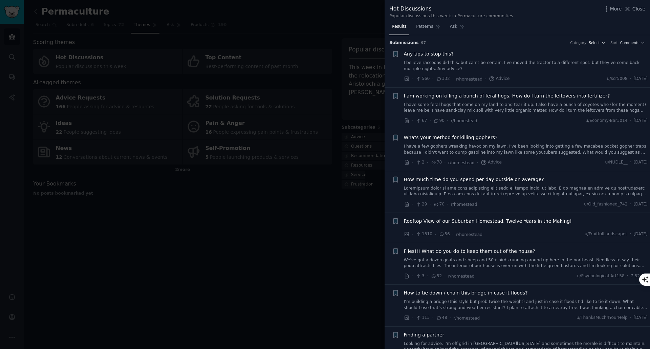
click at [603, 43] on icon "button" at bounding box center [602, 42] width 5 height 5
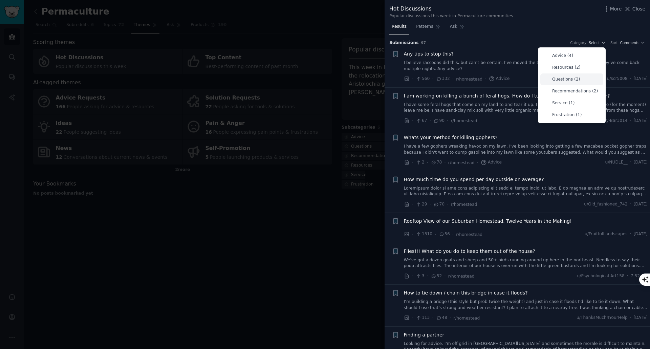
click at [577, 78] on p "Questions (2)" at bounding box center [566, 79] width 28 height 6
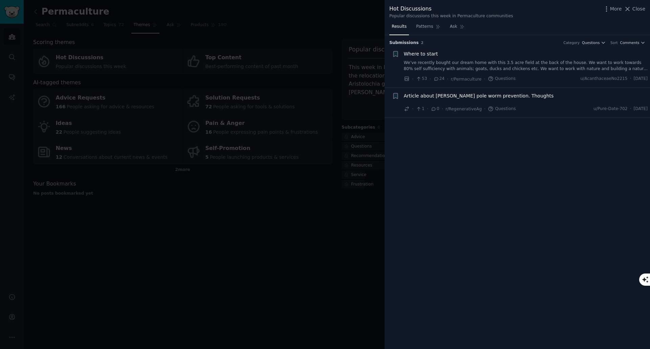
click at [528, 67] on link "We’ve recently bought our dream home with this 3.5 acre field at the back of th…" at bounding box center [526, 66] width 244 height 12
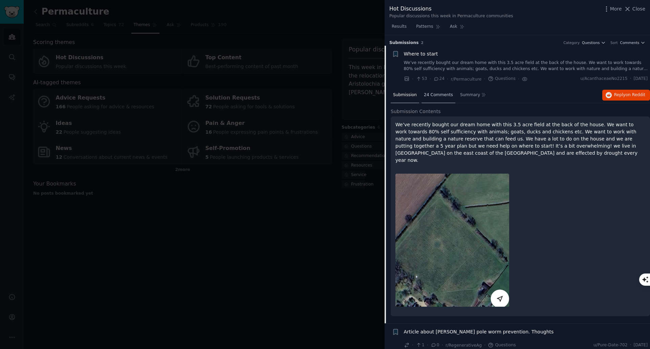
click at [438, 92] on span "24 Comments" at bounding box center [438, 95] width 29 height 6
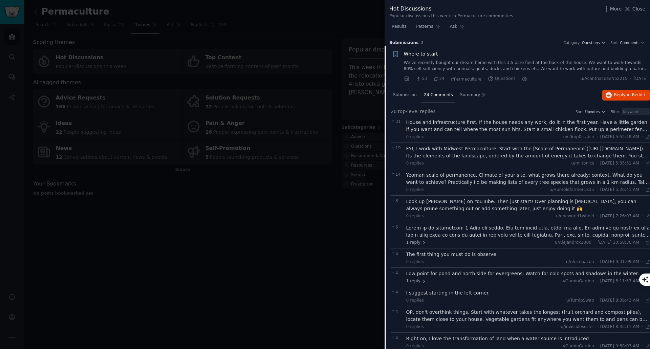
click at [533, 156] on div "FYI, I work with Midwest Permaculture. Start with the [Scale of Permanence]([UR…" at bounding box center [528, 152] width 244 height 14
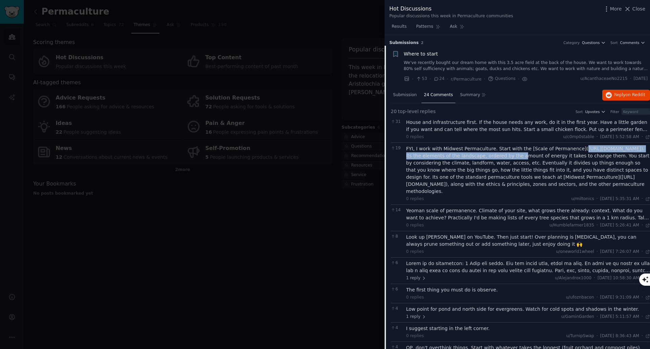
drag, startPoint x: 408, startPoint y: 157, endPoint x: 568, endPoint y: 154, distance: 160.7
click at [568, 154] on div "FYI, I work with Midwest Permaculture. Start with the [Scale of Permanence]([UR…" at bounding box center [528, 170] width 244 height 50
copy div "[URL][DOMAIN_NAME]"
click at [407, 95] on span "Submission" at bounding box center [405, 95] width 24 height 6
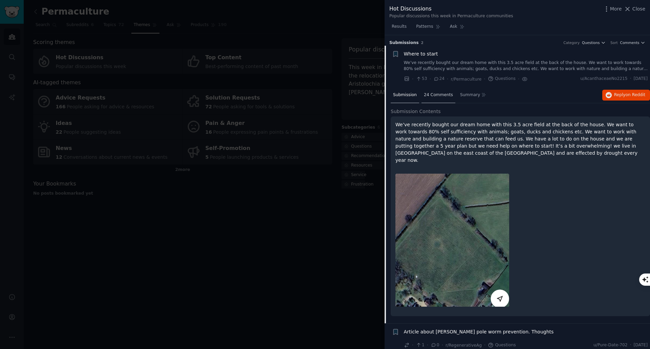
click at [434, 95] on span "24 Comments" at bounding box center [438, 95] width 29 height 6
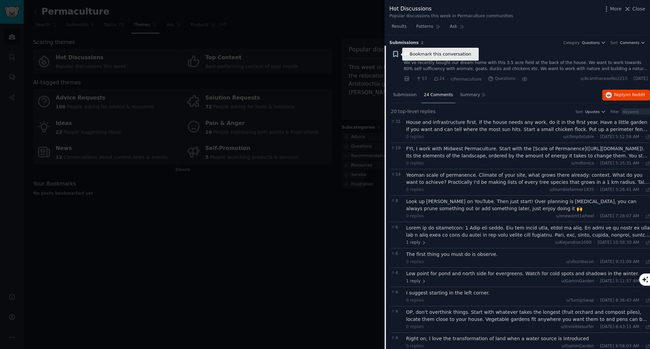
click at [395, 53] on icon "button" at bounding box center [395, 53] width 4 height 5
type input "Permaculture Start"
click at [395, 28] on span "Results" at bounding box center [398, 27] width 15 height 6
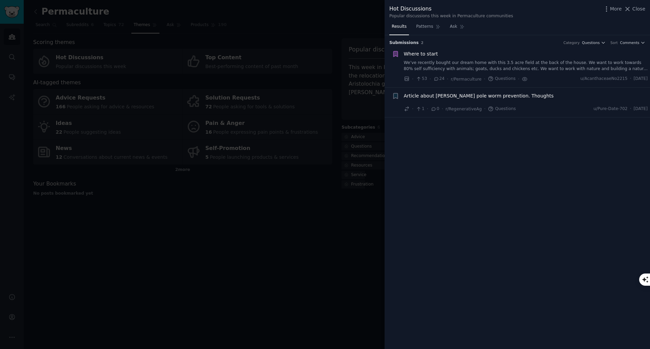
click at [528, 101] on div "Article about [PERSON_NAME] pole worm prevention. Thoughts · 1 · 0 · r/Regenera…" at bounding box center [526, 102] width 244 height 20
click at [396, 55] on icon "button" at bounding box center [395, 53] width 4 height 5
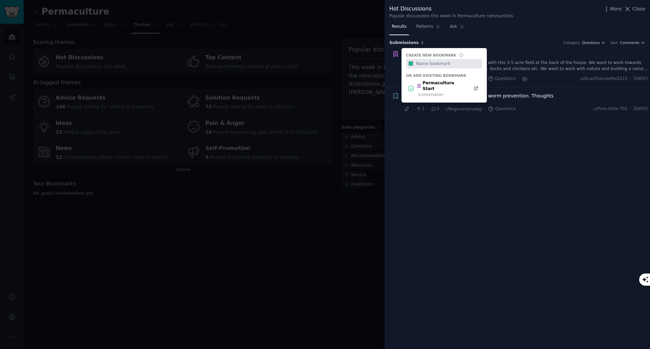
click at [521, 95] on div "Article about [PERSON_NAME] pole worm prevention. Thoughts" at bounding box center [526, 95] width 244 height 7
